Goal: Task Accomplishment & Management: Manage account settings

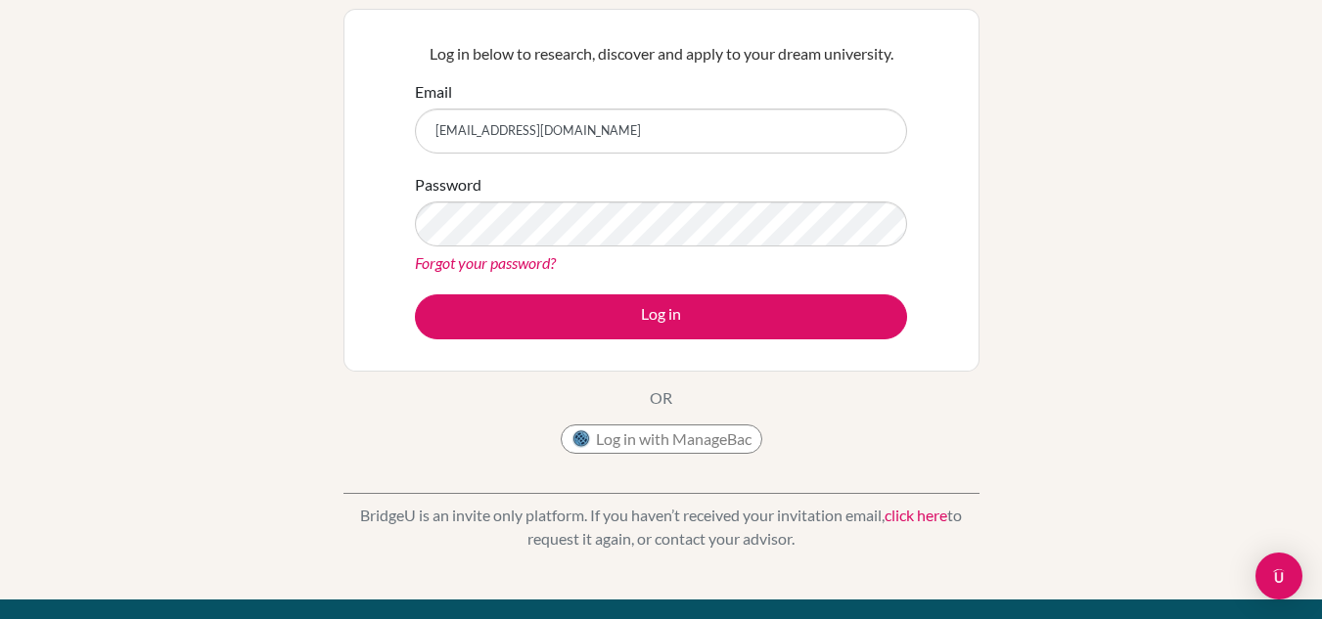
scroll to position [184, 0]
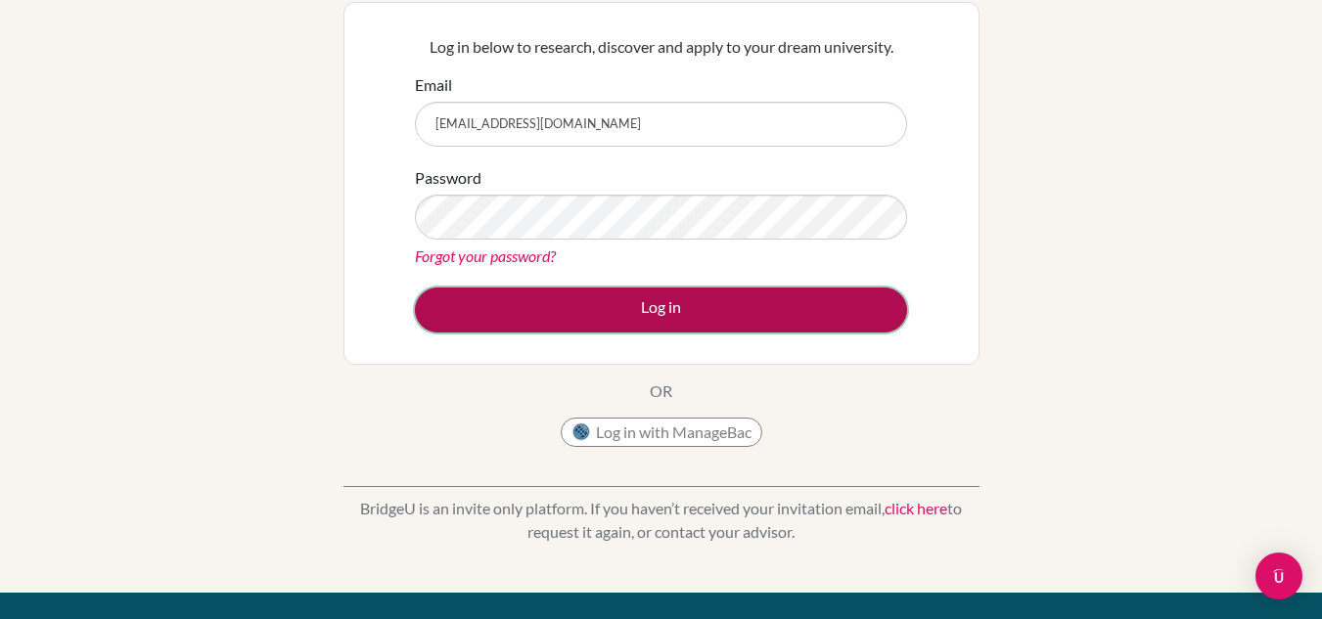
click at [665, 327] on button "Log in" at bounding box center [661, 310] width 492 height 45
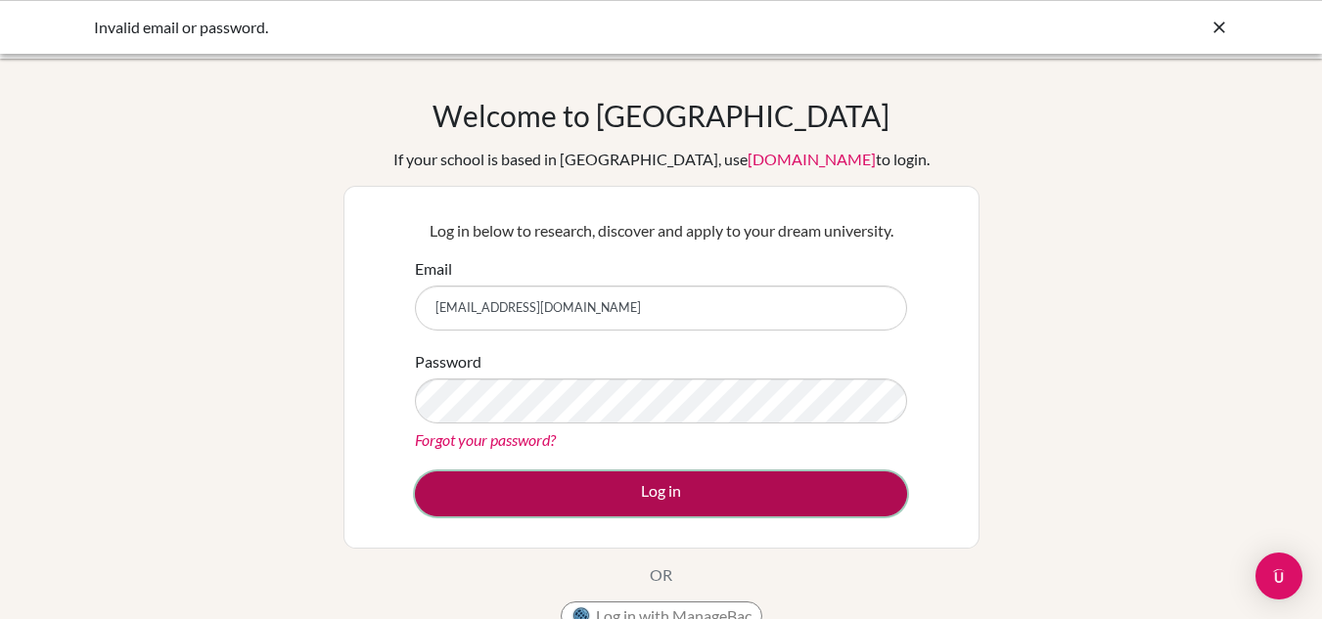
click at [666, 481] on button "Log in" at bounding box center [661, 494] width 492 height 45
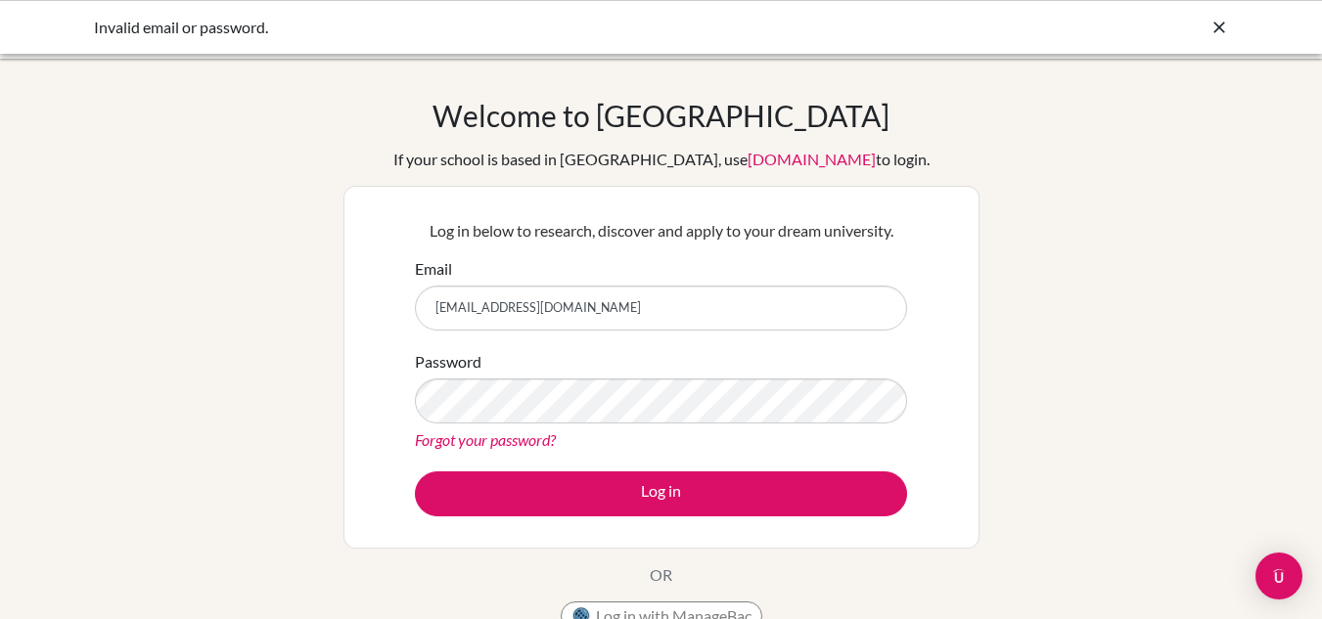
click at [1217, 13] on div "Invalid email or password." at bounding box center [661, 27] width 1322 height 54
drag, startPoint x: 1217, startPoint y: 14, endPoint x: 1226, endPoint y: 39, distance: 26.9
click at [1226, 39] on div "Invalid email or password." at bounding box center [661, 27] width 1322 height 54
click at [1223, 30] on div "Invalid email or password." at bounding box center [661, 27] width 1322 height 54
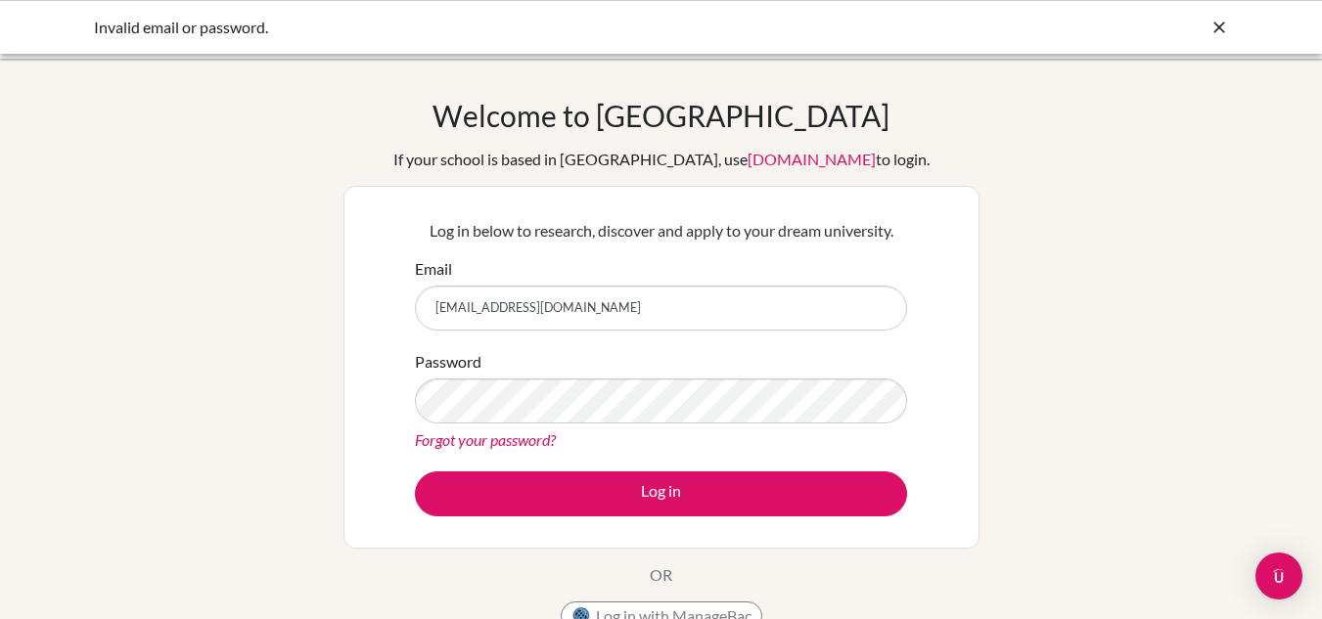
click at [1223, 30] on icon at bounding box center [1219, 28] width 20 height 20
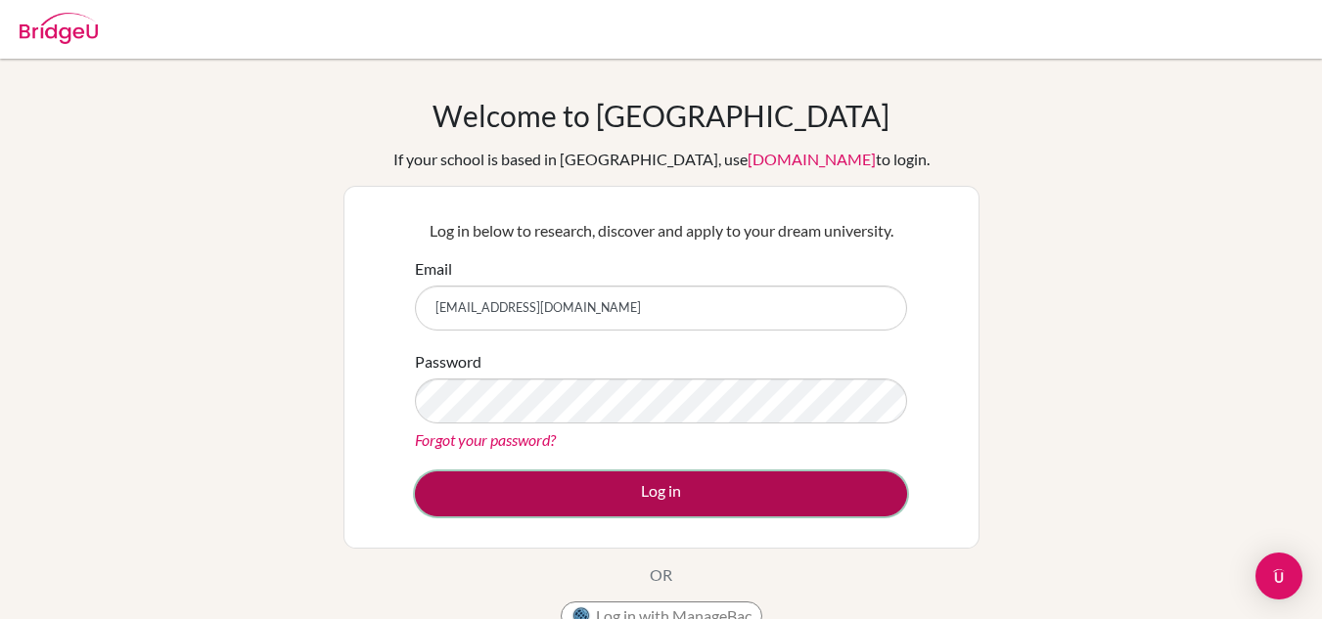
click at [688, 481] on button "Log in" at bounding box center [661, 494] width 492 height 45
